Goal: Task Accomplishment & Management: Manage account settings

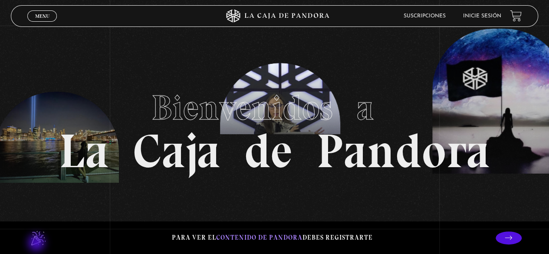
click at [37, 244] on lord-icon at bounding box center [38, 238] width 22 height 22
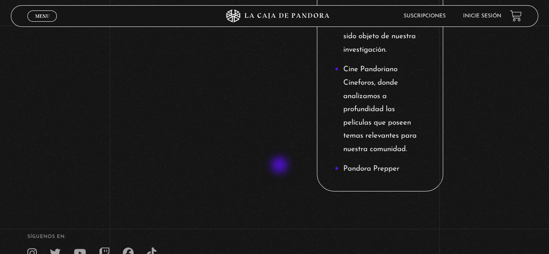
scroll to position [1260, 0]
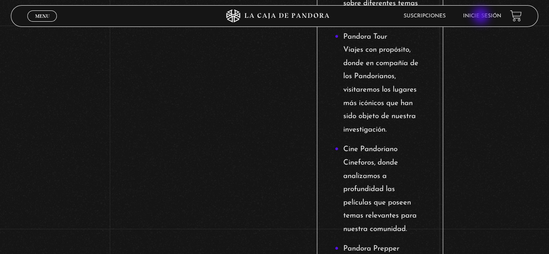
click at [482, 17] on link "Inicie sesión" at bounding box center [482, 15] width 38 height 5
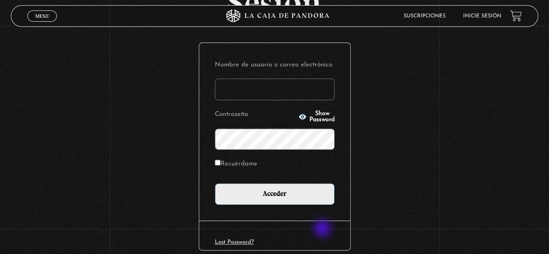
scroll to position [87, 0]
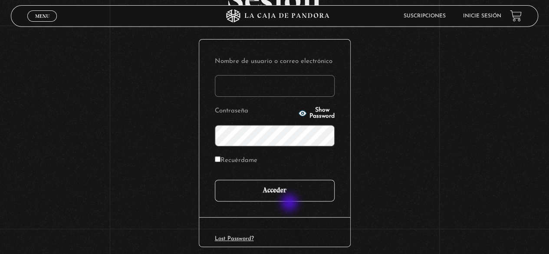
type input "karisanchezh@gmail.com"
click at [295, 189] on input "Acceder" at bounding box center [275, 191] width 120 height 22
